Goal: Task Accomplishment & Management: Manage account settings

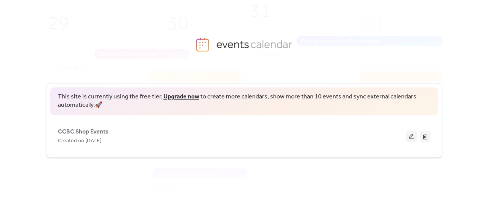
click at [453, 95] on div "This site is currently using the free tier. Upgrade now to create more calendar…" at bounding box center [244, 150] width 488 height 144
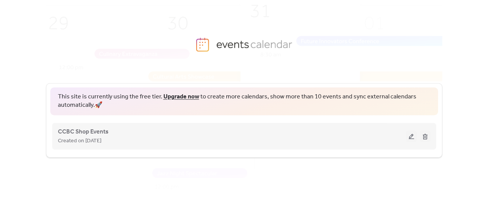
click at [425, 135] on button at bounding box center [425, 135] width 11 height 11
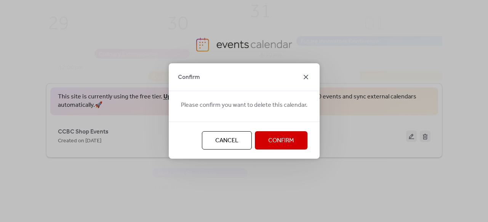
click at [302, 76] on icon at bounding box center [306, 76] width 9 height 9
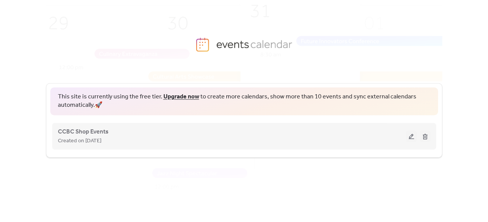
click at [300, 128] on div "CCBC Shop Events Created on [DATE]" at bounding box center [232, 136] width 348 height 18
click at [393, 136] on div "Created on [DATE]" at bounding box center [232, 140] width 348 height 9
click at [414, 135] on button at bounding box center [411, 135] width 11 height 11
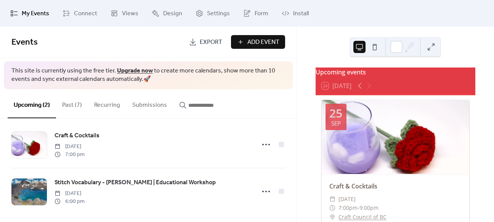
scroll to position [12, 0]
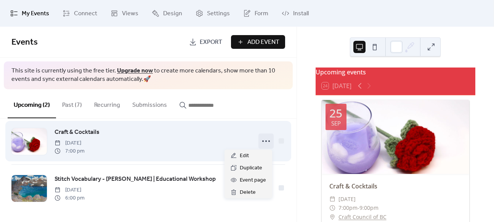
click at [267, 143] on icon at bounding box center [266, 141] width 12 height 12
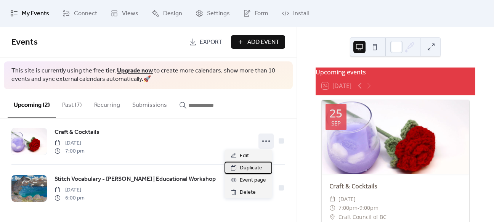
click at [252, 166] on span "Duplicate" at bounding box center [251, 168] width 22 height 9
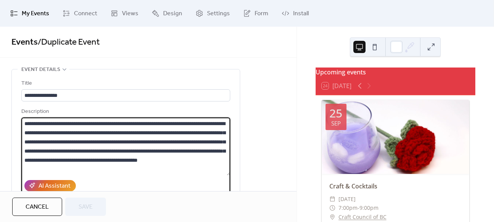
drag, startPoint x: 141, startPoint y: 165, endPoint x: -5, endPoint y: 109, distance: 156.7
click at [0, 109] on html "**********" at bounding box center [247, 111] width 494 height 222
click at [107, 141] on textarea "**********" at bounding box center [125, 146] width 209 height 58
drag, startPoint x: 134, startPoint y: 171, endPoint x: 13, endPoint y: 108, distance: 136.2
click at [20, 106] on div "**********" at bounding box center [126, 173] width 228 height 209
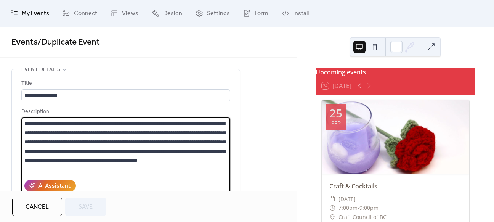
paste textarea
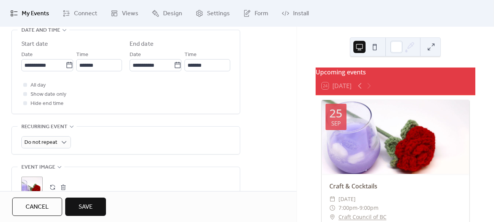
scroll to position [343, 0]
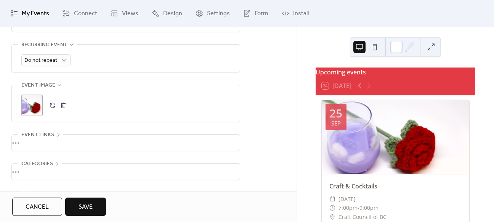
type textarea "**********"
click at [35, 106] on div ";" at bounding box center [31, 105] width 21 height 21
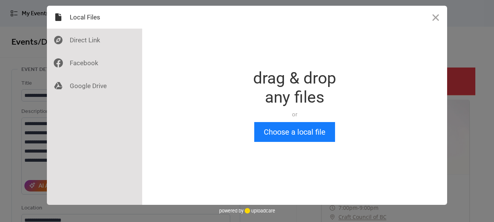
scroll to position [0, 0]
click at [293, 130] on button "Choose a local file" at bounding box center [294, 132] width 81 height 20
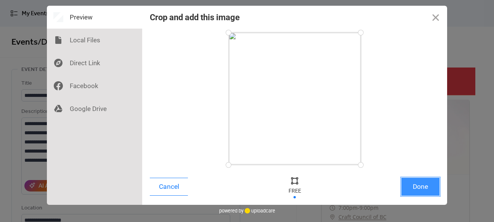
click at [407, 182] on button "Done" at bounding box center [420, 187] width 38 height 18
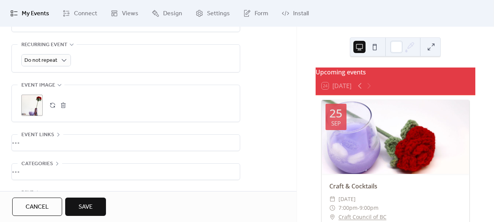
scroll to position [267, 0]
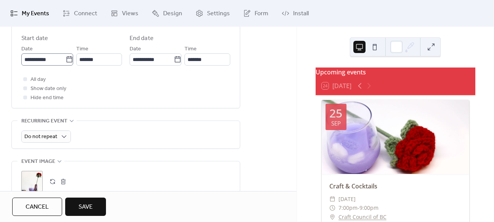
click at [66, 59] on icon at bounding box center [70, 60] width 8 height 8
click at [66, 59] on input "**********" at bounding box center [43, 59] width 44 height 12
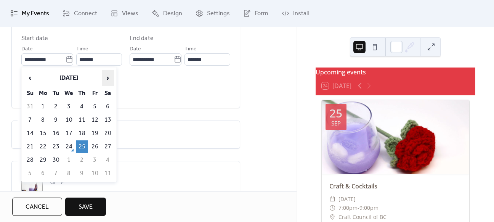
click at [109, 79] on span "›" at bounding box center [107, 77] width 11 height 15
click at [80, 155] on td "30" at bounding box center [82, 160] width 12 height 13
type input "**********"
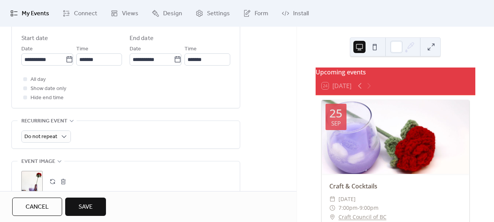
scroll to position [369, 0]
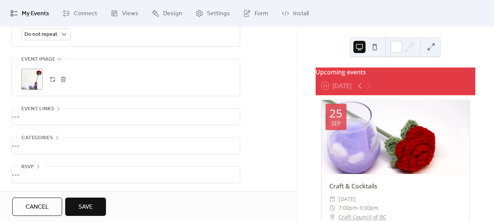
click at [76, 202] on button "Save" at bounding box center [85, 206] width 41 height 18
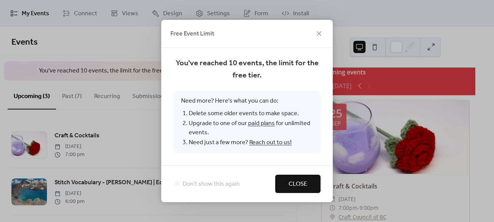
click at [304, 187] on span "Close" at bounding box center [298, 184] width 19 height 9
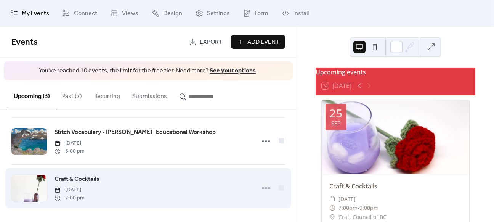
scroll to position [51, 0]
click at [268, 185] on icon at bounding box center [266, 187] width 12 height 12
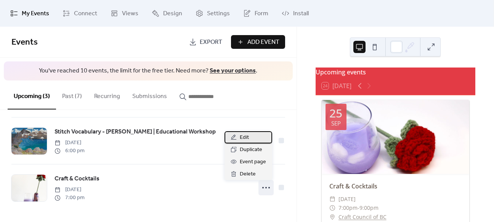
click at [256, 135] on div "Edit" at bounding box center [249, 137] width 48 height 12
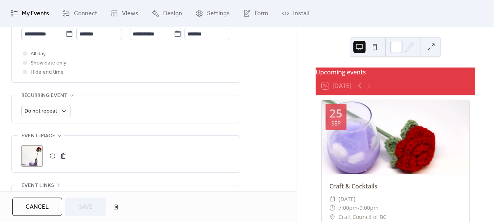
scroll to position [305, 0]
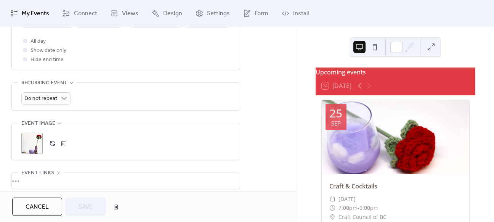
click at [35, 150] on div ";" at bounding box center [31, 143] width 21 height 21
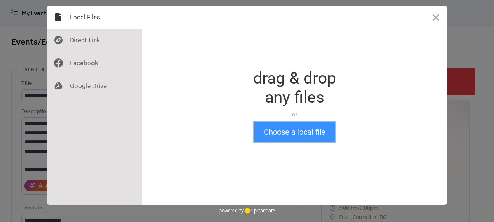
click at [270, 133] on button "Choose a local file" at bounding box center [294, 132] width 81 height 20
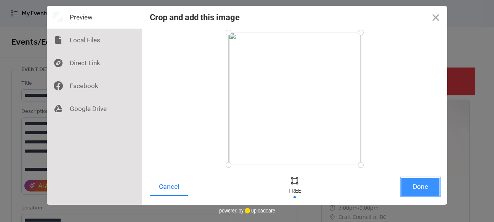
click at [415, 187] on button "Done" at bounding box center [420, 187] width 38 height 18
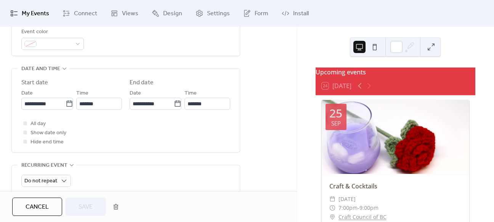
scroll to position [305, 0]
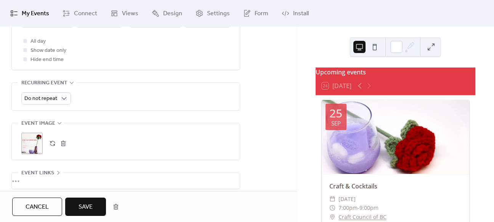
click at [79, 204] on span "Save" at bounding box center [86, 206] width 14 height 9
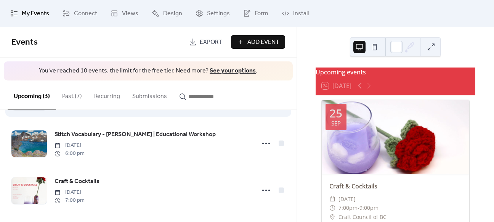
scroll to position [51, 0]
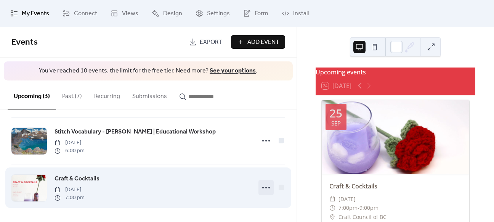
click at [267, 185] on icon at bounding box center [266, 187] width 12 height 12
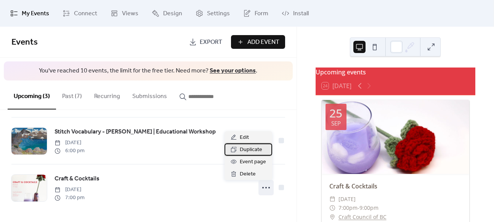
click at [261, 151] on span "Duplicate" at bounding box center [251, 149] width 22 height 9
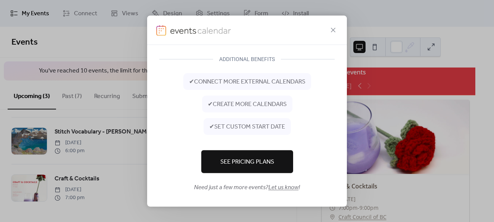
scroll to position [41, 0]
click at [332, 29] on icon at bounding box center [333, 30] width 5 height 5
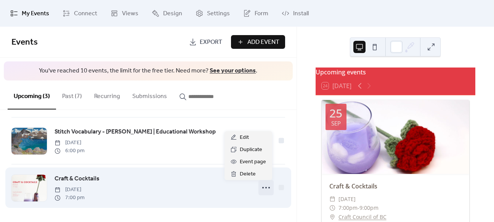
click at [265, 188] on icon at bounding box center [266, 187] width 12 height 12
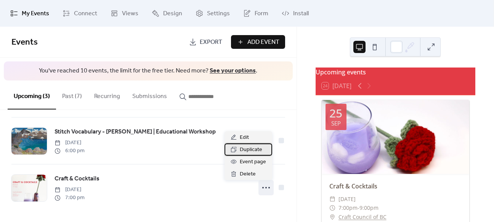
click at [253, 151] on span "Duplicate" at bounding box center [251, 149] width 22 height 9
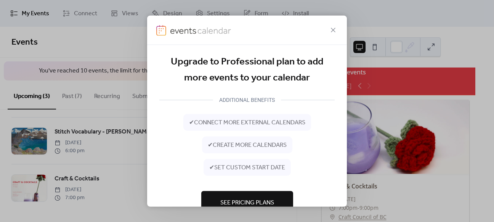
click at [378, 82] on div "Upgrade to Professional plan to add more events to your calendar ADDITIONAL BEN…" at bounding box center [247, 111] width 494 height 222
click at [338, 34] on icon at bounding box center [333, 30] width 9 height 9
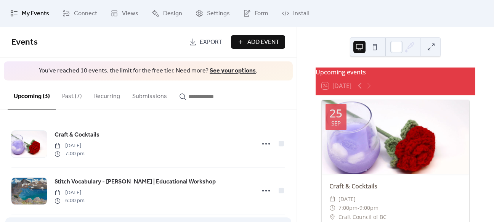
scroll to position [0, 0]
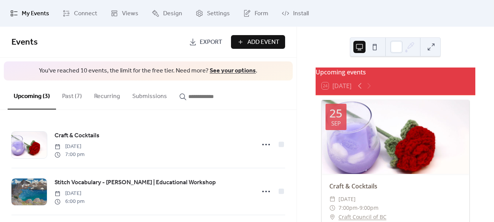
click at [59, 91] on button "Past (7)" at bounding box center [72, 94] width 32 height 28
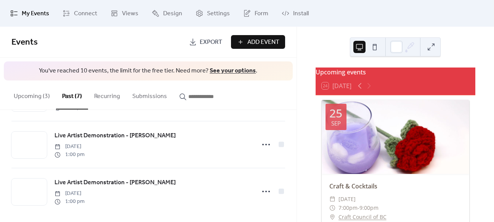
scroll to position [239, 0]
